Goal: Check status

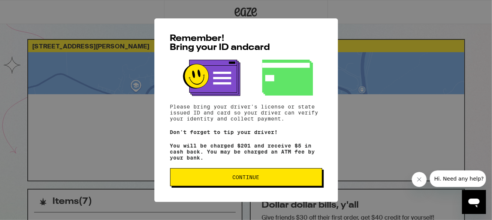
click at [246, 178] on span "Continue" at bounding box center [246, 176] width 27 height 5
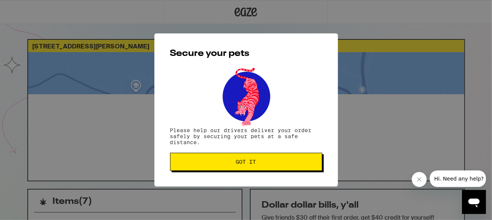
click at [255, 167] on button "Got it" at bounding box center [246, 162] width 152 height 18
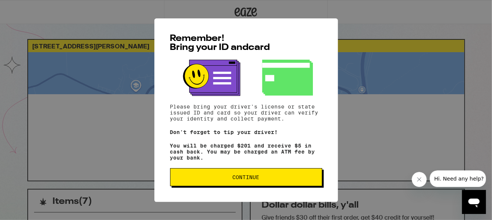
click at [272, 172] on button "Continue" at bounding box center [246, 177] width 152 height 18
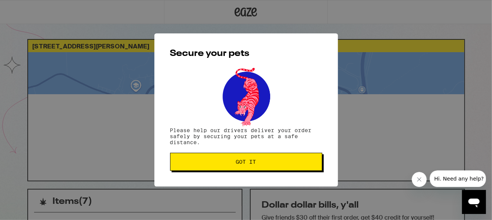
click at [272, 172] on div "Secure your pets Please help our drivers deliver your order safely by securing …" at bounding box center [246, 109] width 184 height 153
click at [266, 158] on button "Got it" at bounding box center [246, 162] width 152 height 18
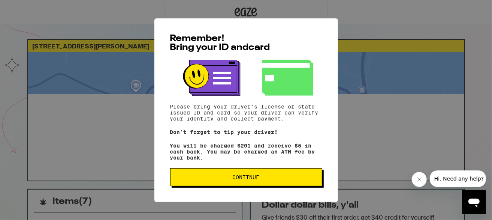
click at [272, 182] on button "Continue" at bounding box center [246, 177] width 152 height 18
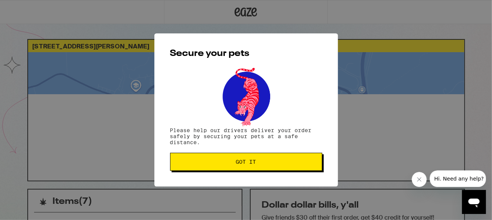
click at [419, 182] on button "Close message from company" at bounding box center [418, 178] width 15 height 15
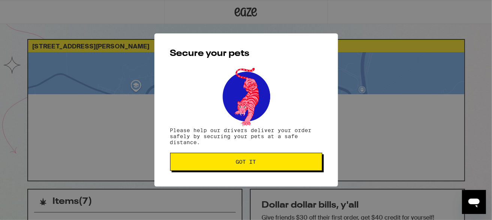
click at [253, 163] on span "Got it" at bounding box center [246, 161] width 20 height 5
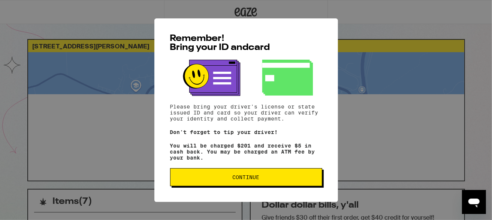
click at [224, 174] on button "Continue" at bounding box center [246, 177] width 152 height 18
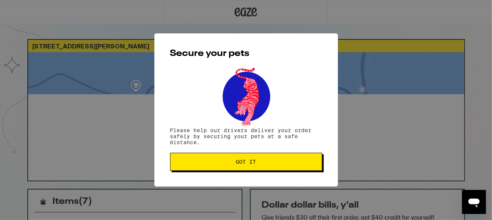
click at [221, 158] on button "Got it" at bounding box center [246, 162] width 152 height 18
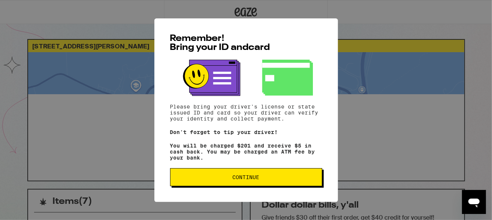
click at [221, 184] on button "Continue" at bounding box center [246, 177] width 152 height 18
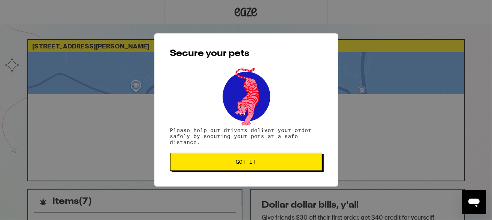
click at [227, 163] on span "Got it" at bounding box center [245, 161] width 139 height 5
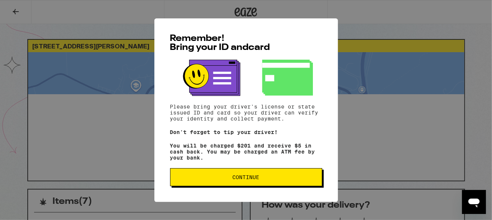
click at [220, 184] on button "Continue" at bounding box center [246, 177] width 152 height 18
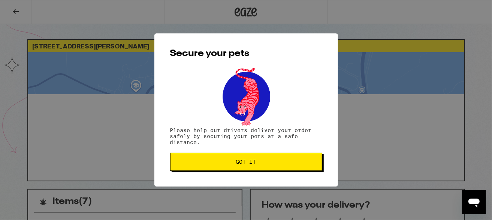
click at [214, 162] on span "Got it" at bounding box center [245, 161] width 139 height 5
